Goal: Information Seeking & Learning: Find specific fact

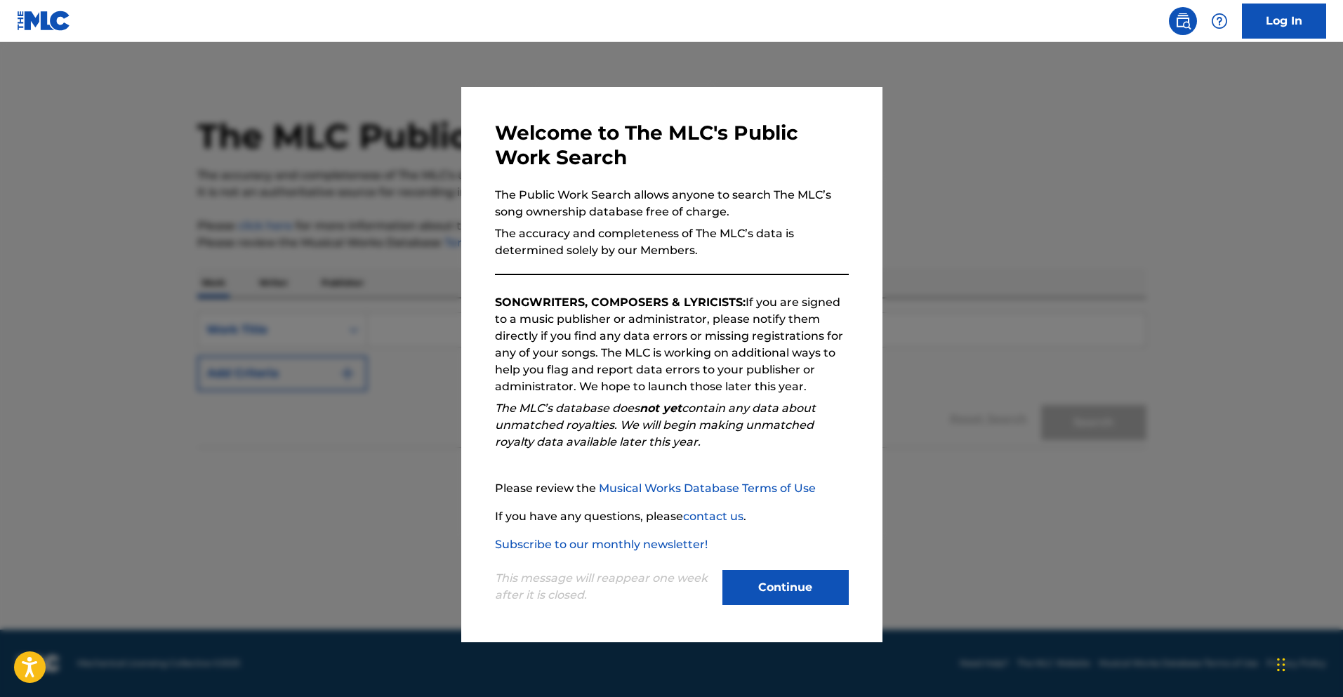
click at [751, 579] on button "Continue" at bounding box center [786, 587] width 126 height 35
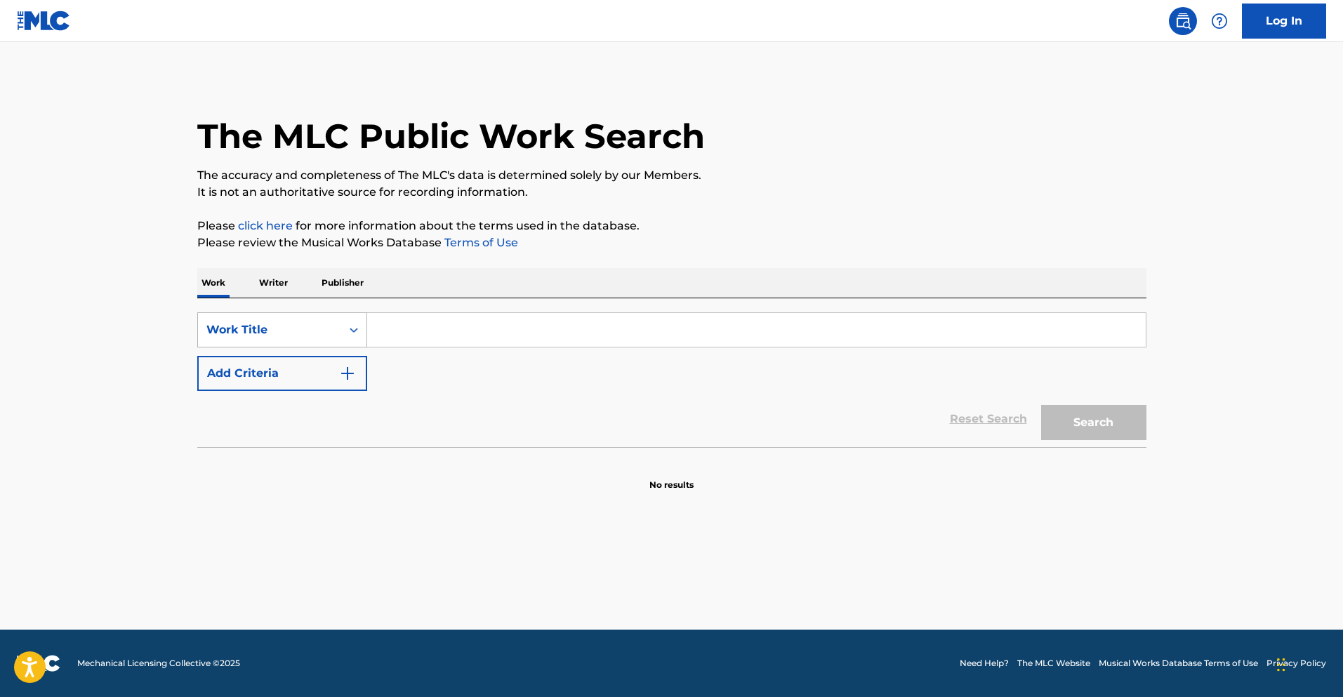
click at [317, 324] on div "Work Title" at bounding box center [269, 330] width 126 height 17
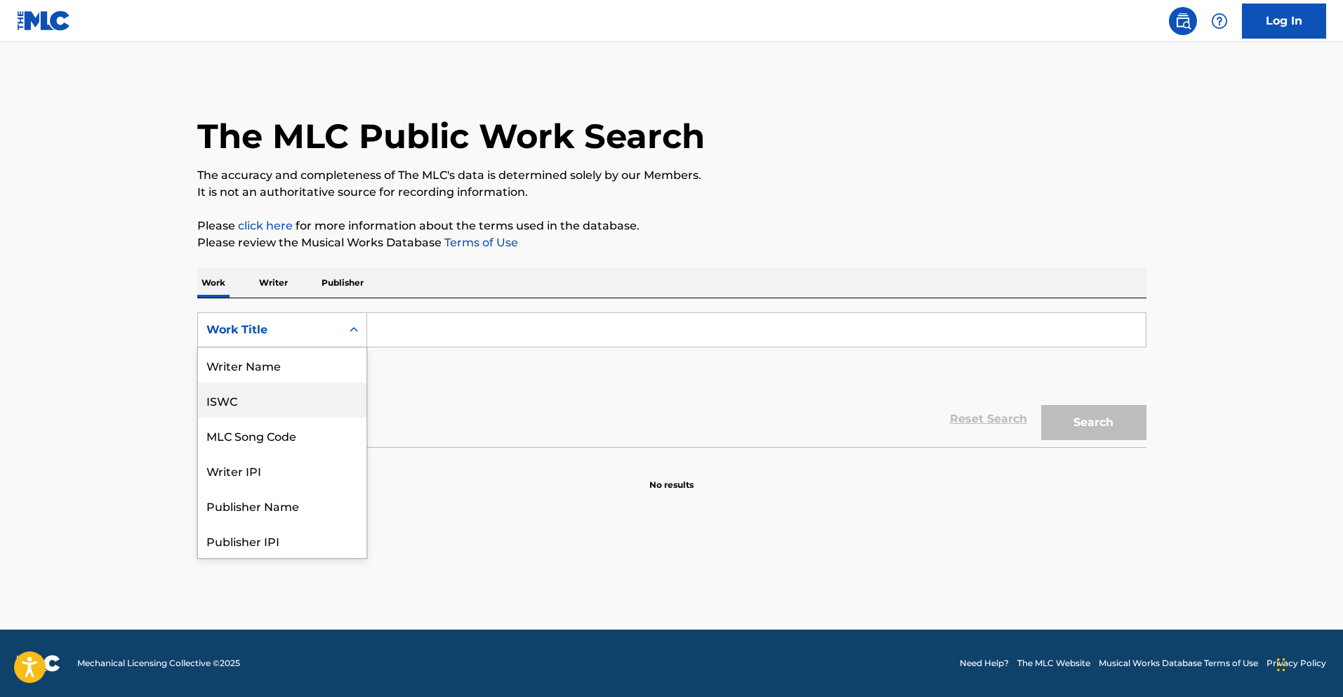
click at [290, 410] on div "ISWC" at bounding box center [282, 400] width 169 height 35
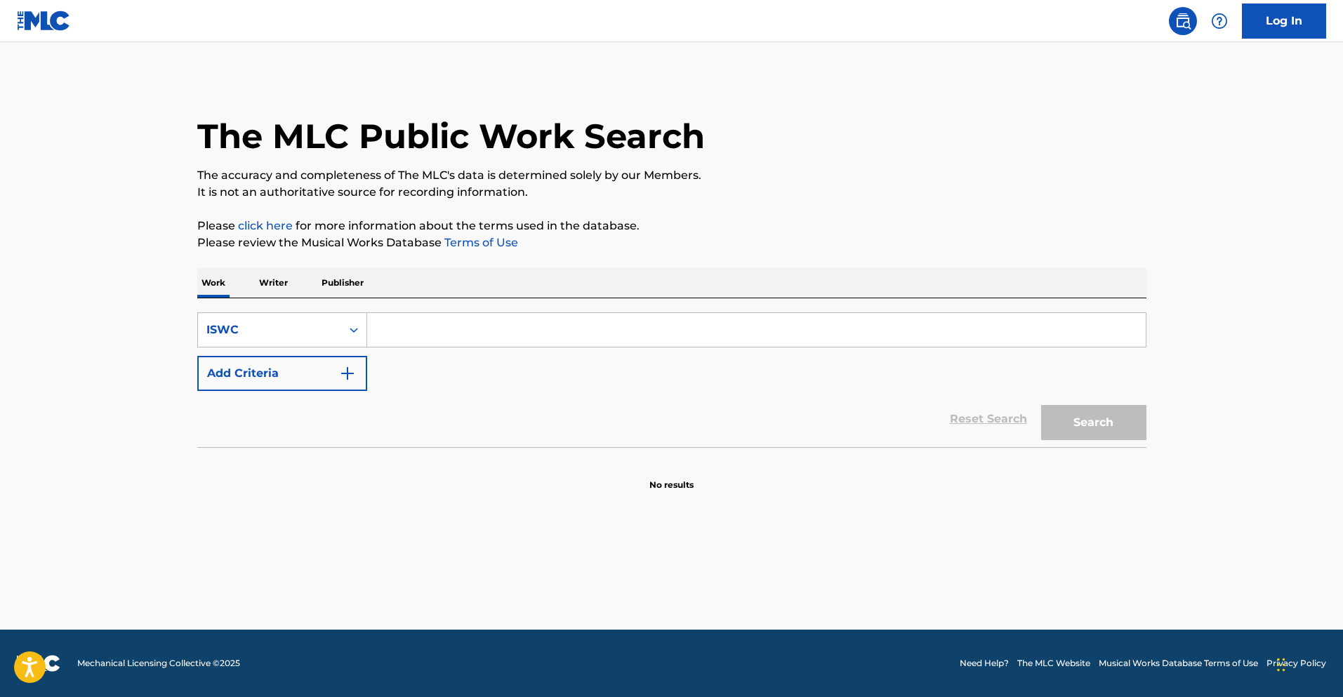
click at [405, 331] on input "Search Form" at bounding box center [756, 330] width 779 height 34
paste input "T0709164102"
click at [1098, 441] on div "Search" at bounding box center [1090, 419] width 112 height 56
click at [1110, 430] on button "Search" at bounding box center [1093, 422] width 105 height 35
drag, startPoint x: 501, startPoint y: 332, endPoint x: 242, endPoint y: 320, distance: 259.4
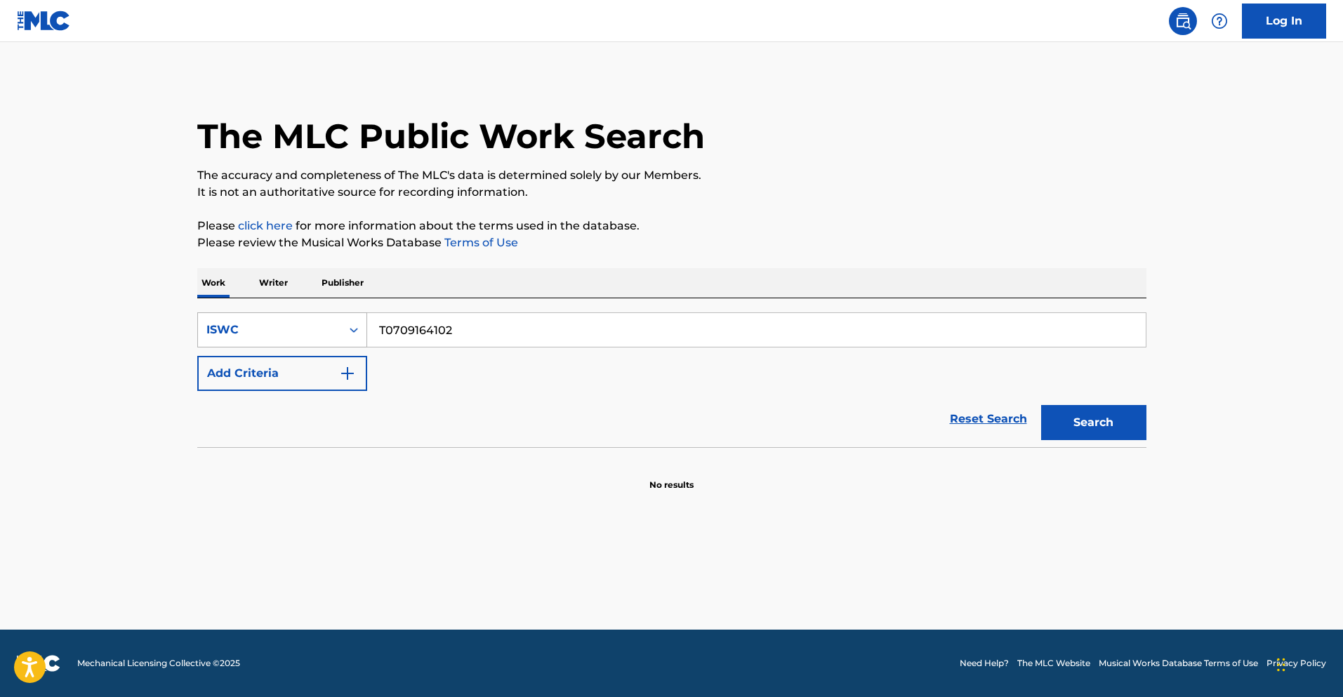
click at [242, 320] on div "SearchWithCriteriafd9e2973-78e7-49dd-8e98-65dfc77d6a51 ISWC T0709164102" at bounding box center [671, 329] width 949 height 35
paste input "-070.916.410-"
click at [1114, 431] on button "Search" at bounding box center [1093, 422] width 105 height 35
click at [659, 336] on input "T-070.916.410-2" at bounding box center [756, 330] width 779 height 34
type input "T-070.916.410"
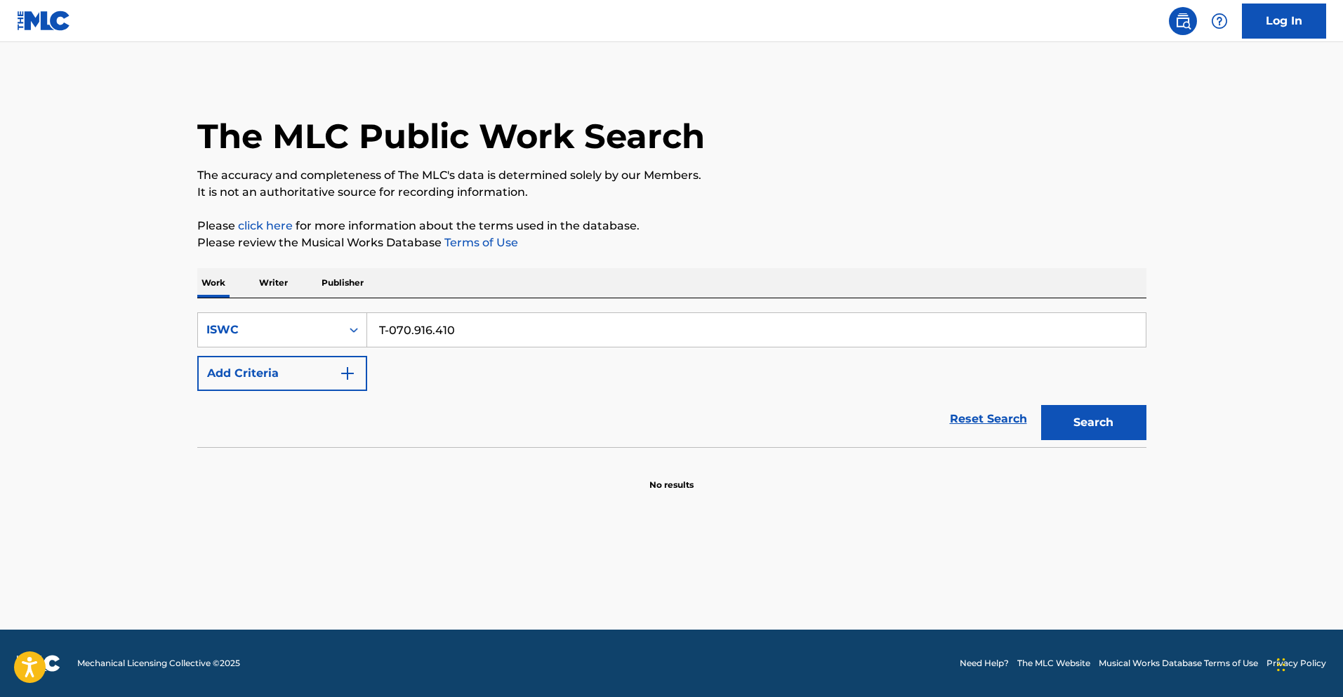
click at [1041, 405] on button "Search" at bounding box center [1093, 422] width 105 height 35
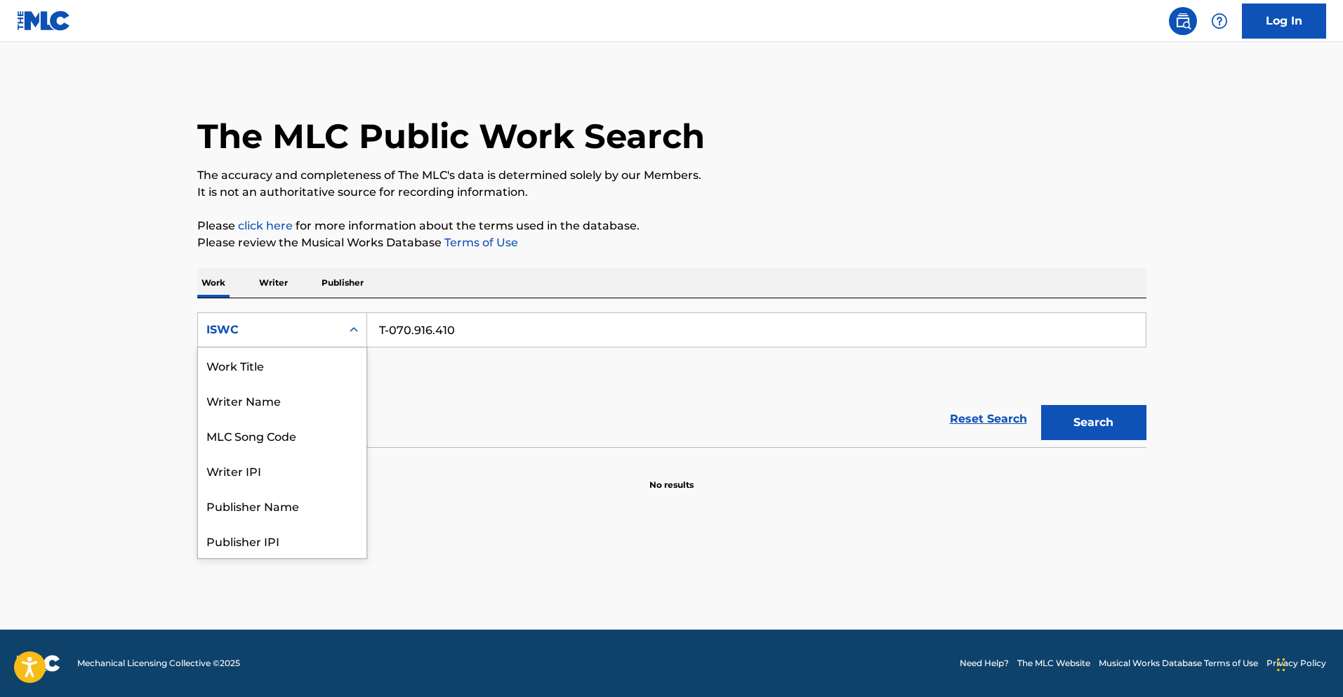
click at [307, 327] on div "ISWC" at bounding box center [269, 330] width 126 height 17
click at [277, 371] on div "Work Title" at bounding box center [282, 365] width 169 height 35
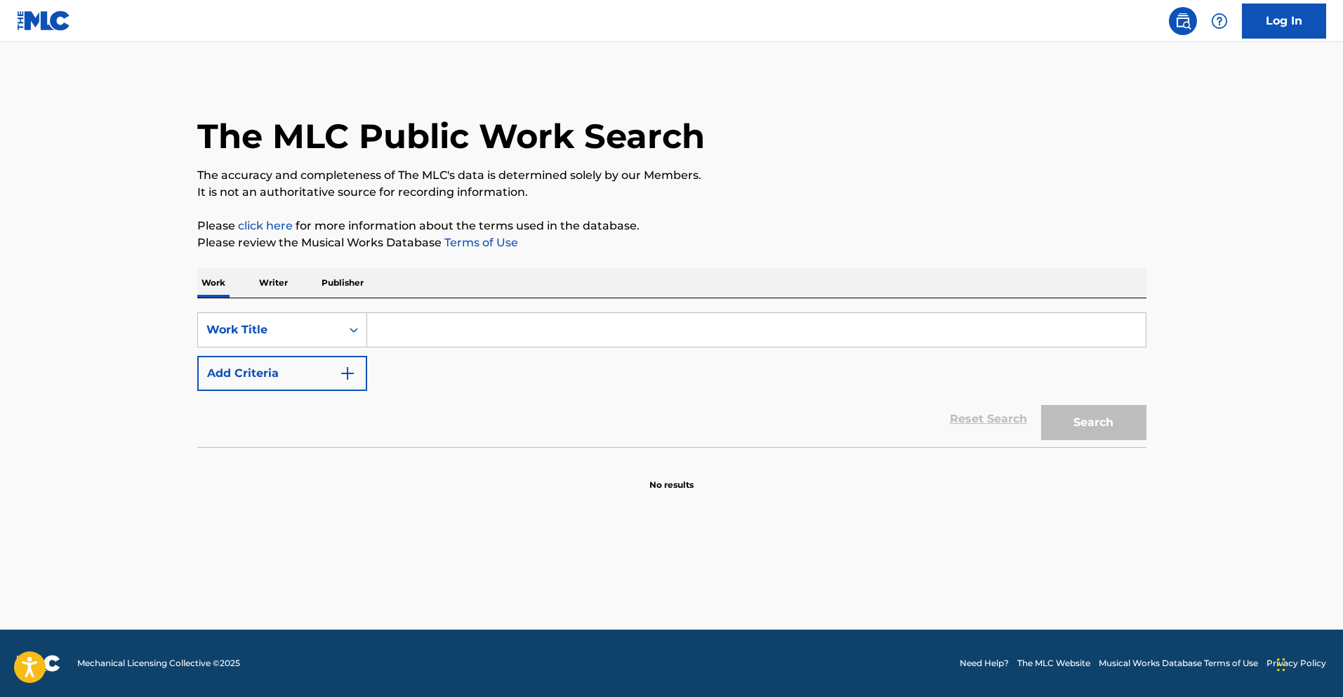
click at [470, 331] on input "Search Form" at bounding box center [756, 330] width 779 height 34
paste input "MINE [DATE]"
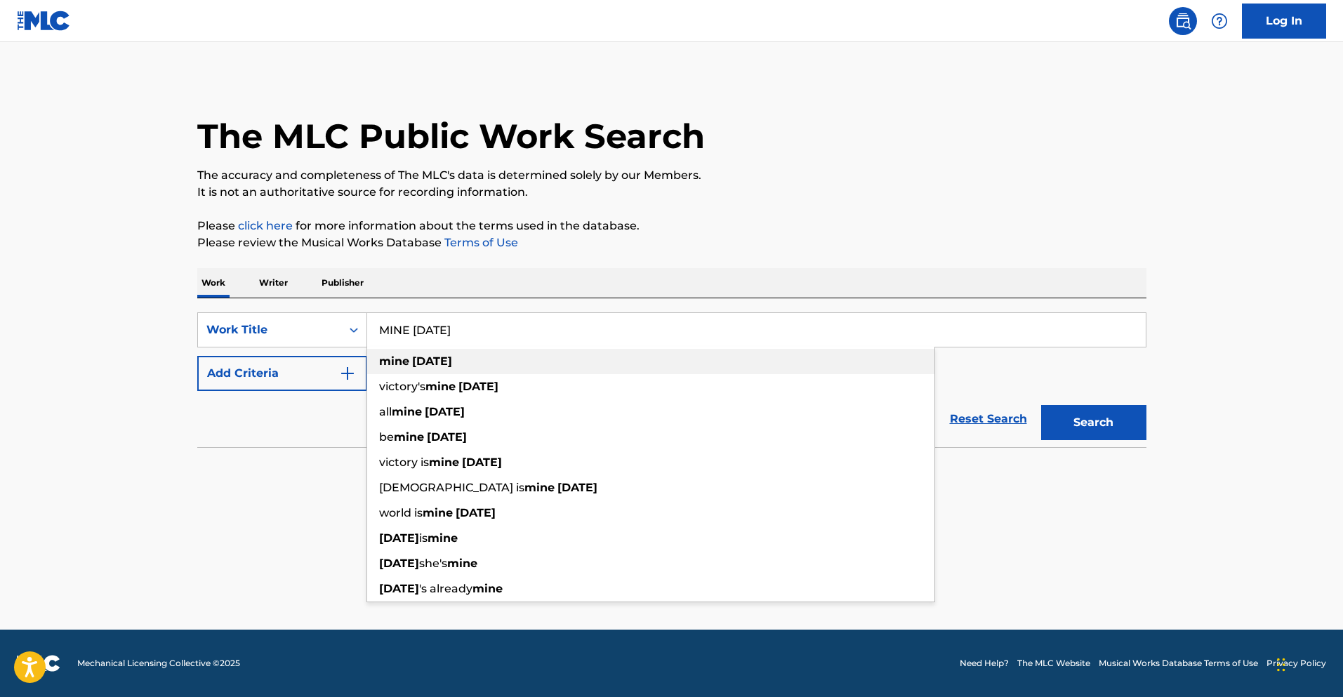
click at [405, 368] on div "mine [DATE]" at bounding box center [650, 361] width 567 height 25
type input "mine [DATE]"
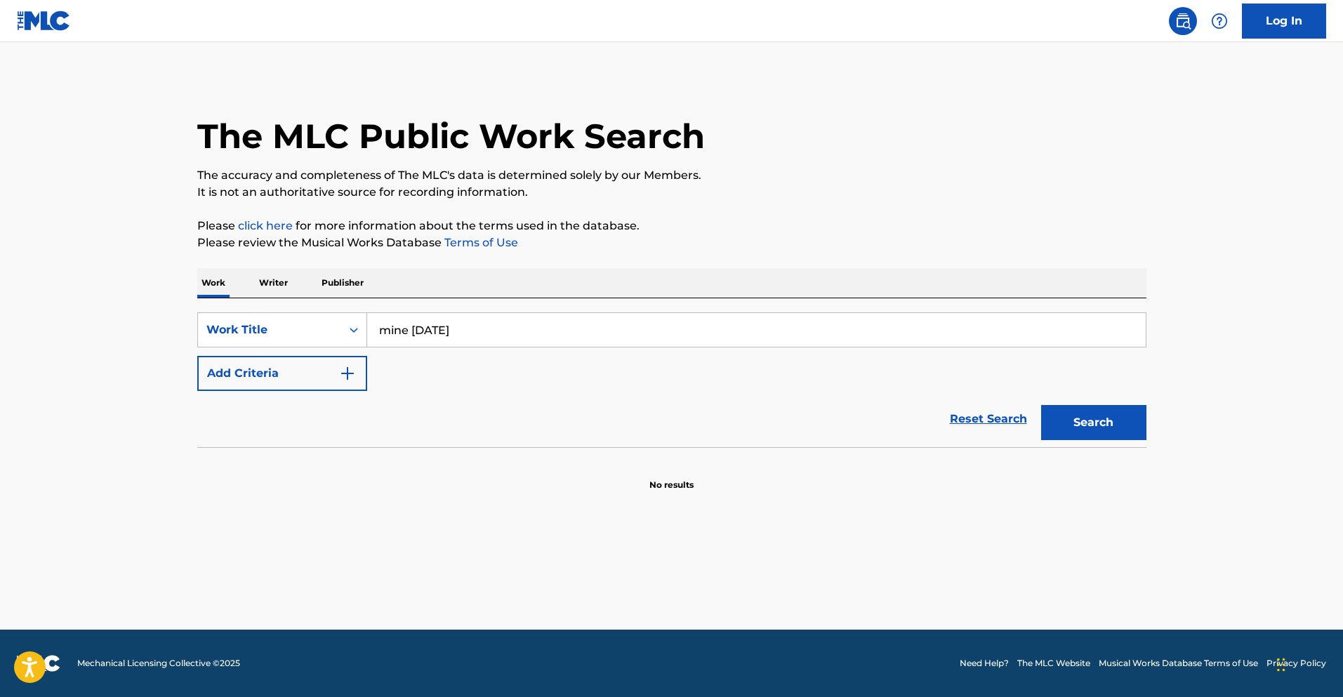
click at [282, 381] on button "Add Criteria" at bounding box center [282, 373] width 170 height 35
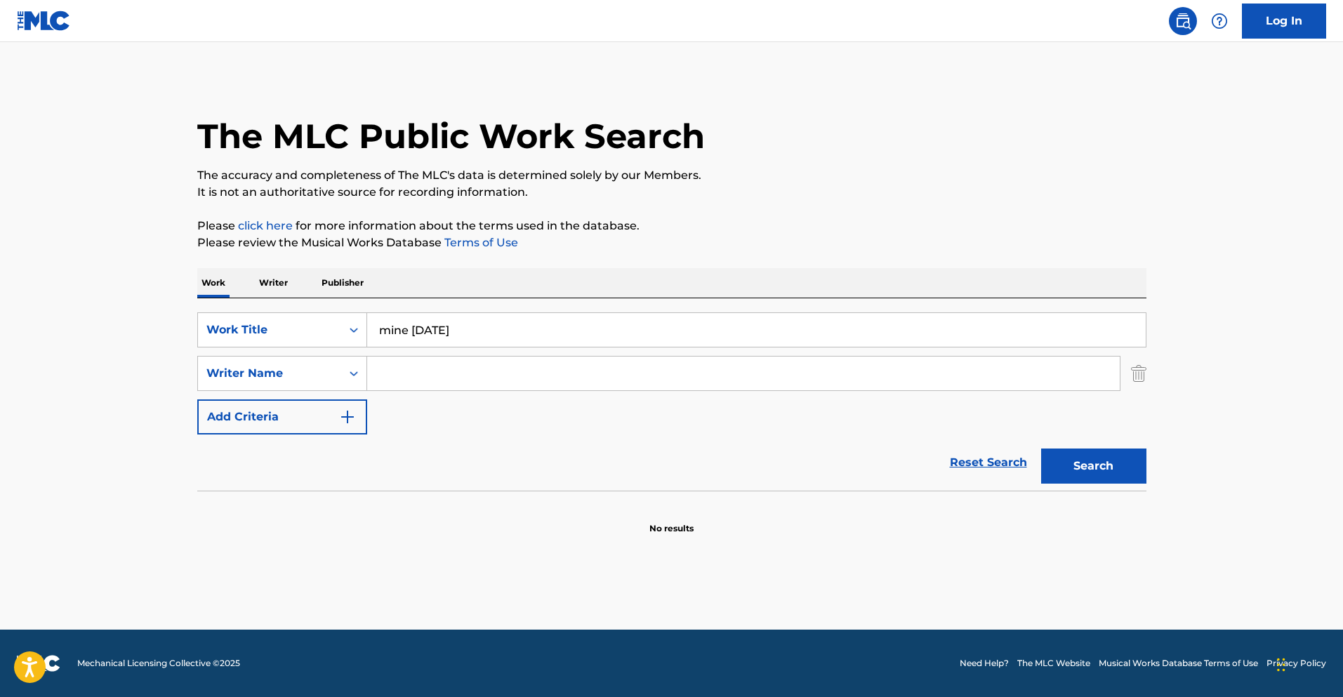
click at [539, 369] on input "Search Form" at bounding box center [743, 374] width 753 height 34
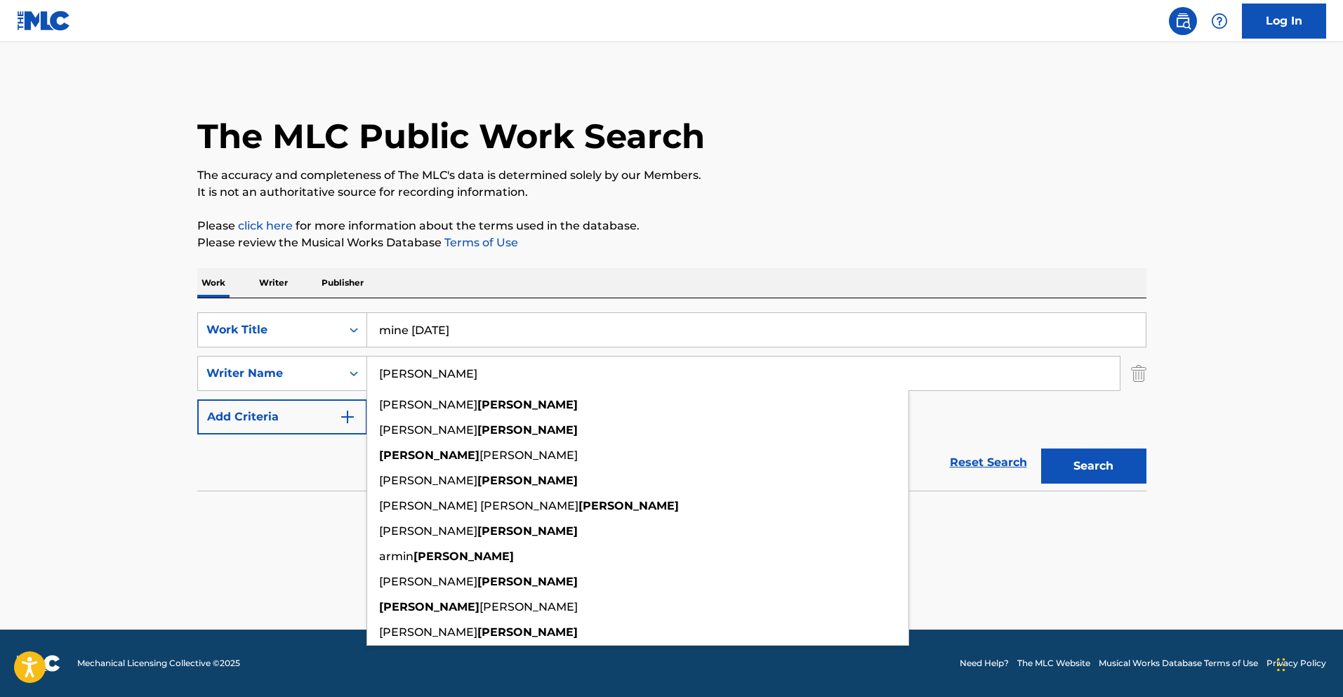
type input "[PERSON_NAME]"
click at [925, 224] on p "Please click here for more information about the terms used in the database." at bounding box center [671, 226] width 949 height 17
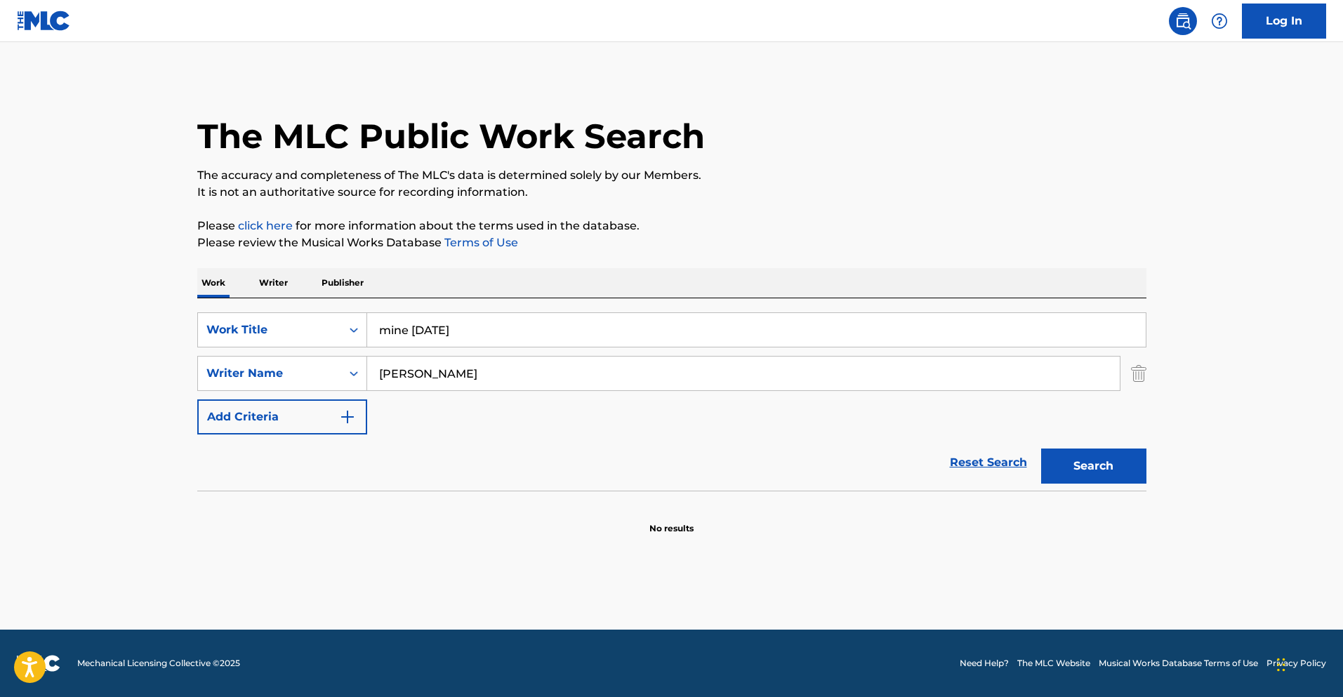
click at [1104, 470] on button "Search" at bounding box center [1093, 466] width 105 height 35
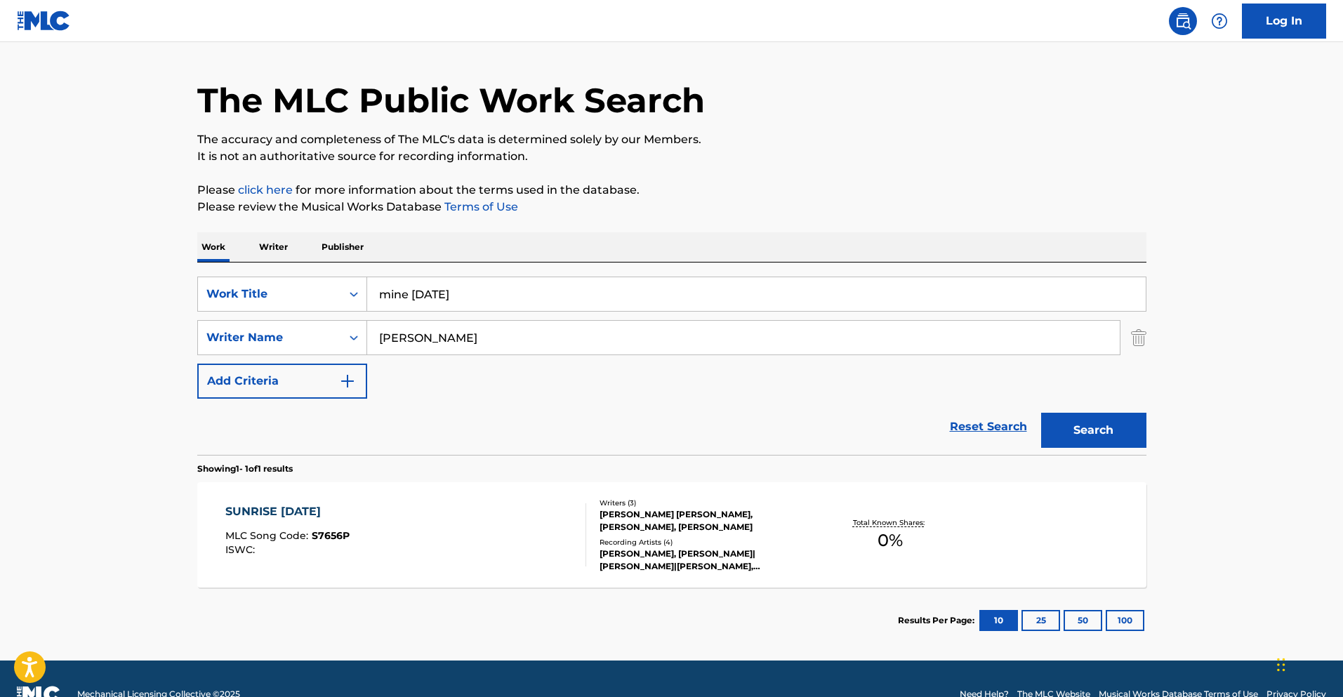
scroll to position [67, 0]
